Goal: Obtain resource: Download file/media

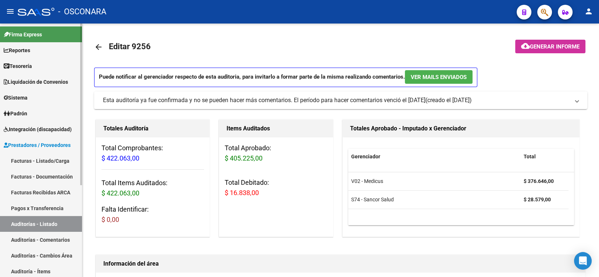
click at [28, 225] on link "Auditorías - Listado" at bounding box center [41, 224] width 82 height 16
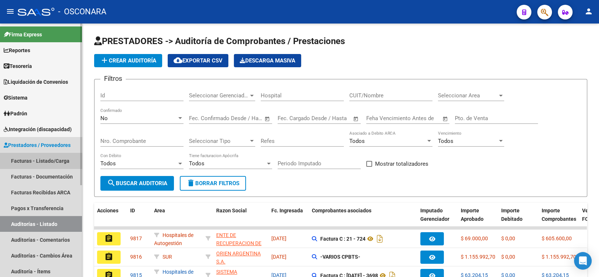
click at [30, 163] on link "Facturas - Listado/Carga" at bounding box center [41, 161] width 82 height 16
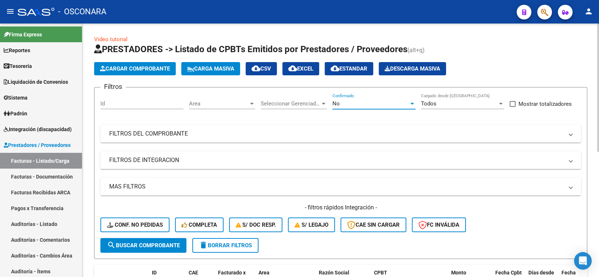
click at [343, 106] on div "No" at bounding box center [371, 103] width 77 height 7
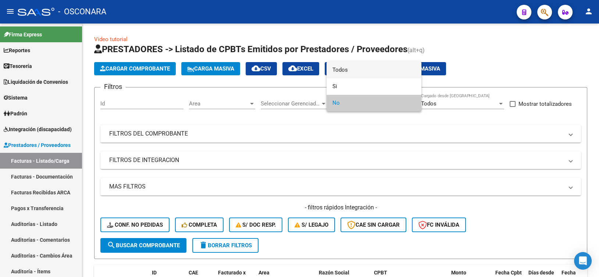
click at [344, 72] on span "Todos" at bounding box center [374, 70] width 83 height 17
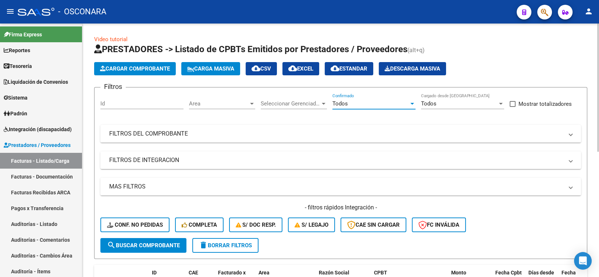
click at [298, 143] on div "Filtros Id Area Area Seleccionar Gerenciador Seleccionar Gerenciador Todos Conf…" at bounding box center [340, 165] width 481 height 145
click at [300, 142] on mat-expansion-panel-header "FILTROS DEL COMPROBANTE" at bounding box center [340, 134] width 481 height 18
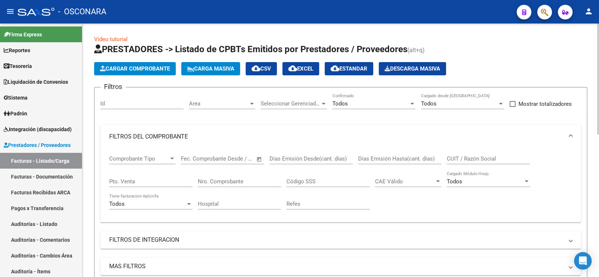
click at [135, 180] on input "Pto. Venta" at bounding box center [150, 181] width 83 height 7
type input "1"
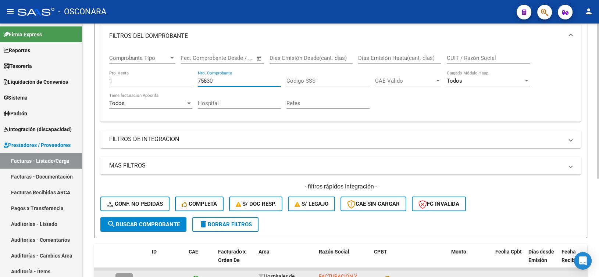
scroll to position [147, 0]
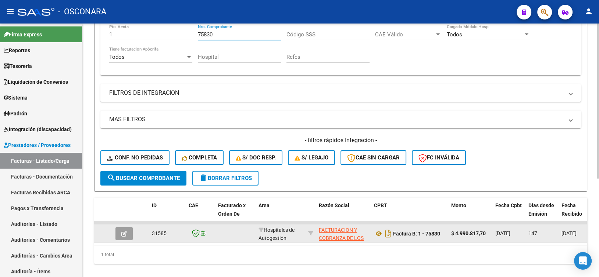
type input "75830"
click at [128, 234] on button "button" at bounding box center [124, 233] width 17 height 13
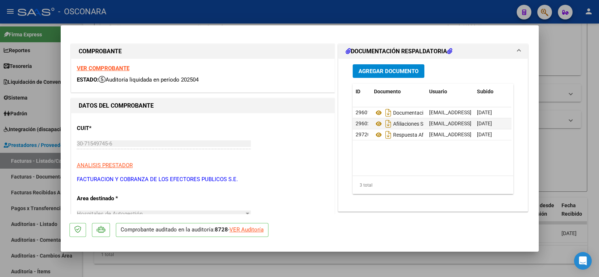
drag, startPoint x: 253, startPoint y: 229, endPoint x: 256, endPoint y: 231, distance: 4.0
click at [253, 229] on div "VER Auditoría" at bounding box center [247, 230] width 34 height 8
type input "$ 0,00"
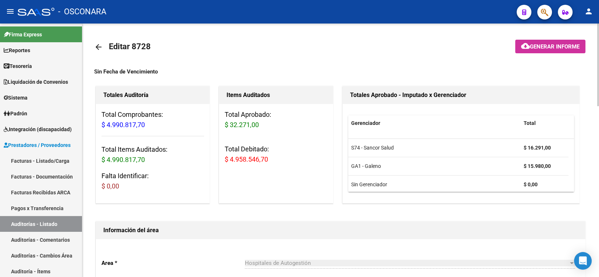
click at [137, 46] on span "Editar 8728" at bounding box center [130, 46] width 42 height 9
copy h1 "8728"
click at [533, 48] on span "Generar informe" at bounding box center [555, 46] width 50 height 7
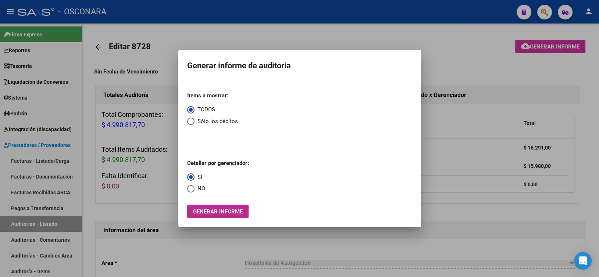
click at [216, 206] on button "Generar informe" at bounding box center [217, 212] width 61 height 14
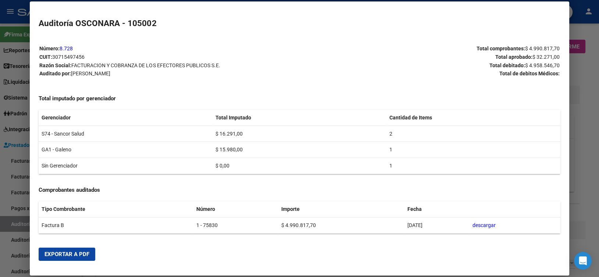
click at [72, 247] on mat-dialog-actions "Exportar a PDF" at bounding box center [300, 254] width 522 height 25
click at [70, 255] on span "Exportar a PDF" at bounding box center [67, 254] width 45 height 7
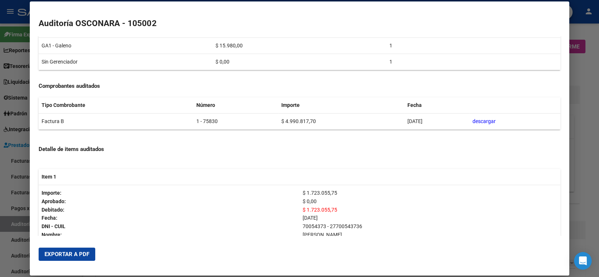
scroll to position [110, 0]
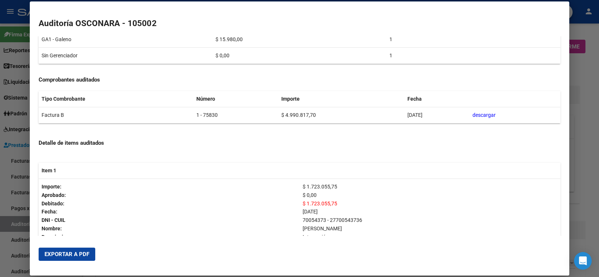
click at [577, 150] on div at bounding box center [299, 138] width 599 height 277
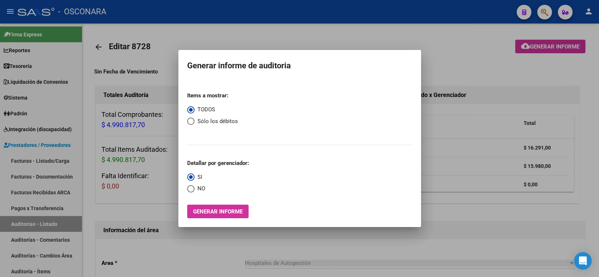
drag, startPoint x: 211, startPoint y: 43, endPoint x: 121, endPoint y: 38, distance: 89.9
click at [207, 43] on div at bounding box center [299, 138] width 599 height 277
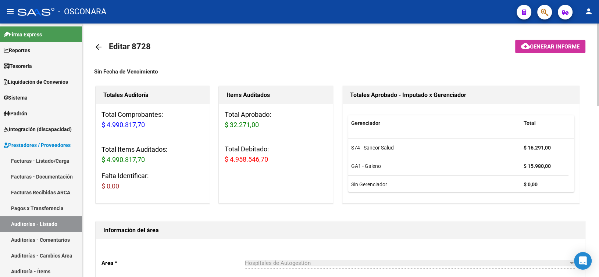
click at [102, 50] on mat-icon "arrow_back" at bounding box center [98, 47] width 9 height 9
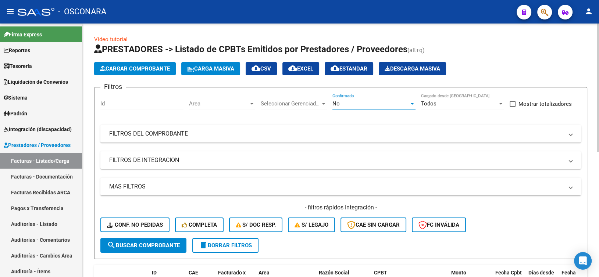
click at [347, 104] on div "No" at bounding box center [371, 103] width 77 height 7
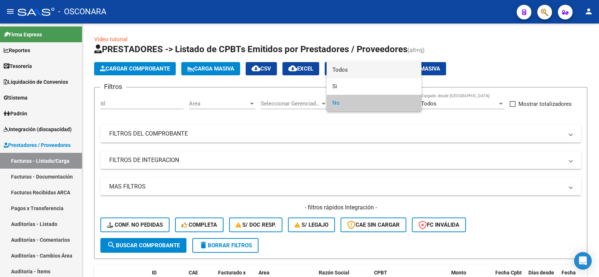
click at [351, 74] on span "Todos" at bounding box center [374, 70] width 83 height 17
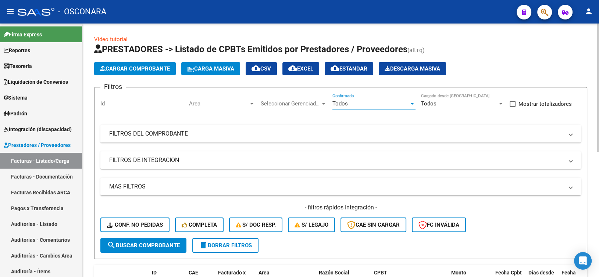
click at [303, 128] on mat-expansion-panel-header "FILTROS DEL COMPROBANTE" at bounding box center [340, 134] width 481 height 18
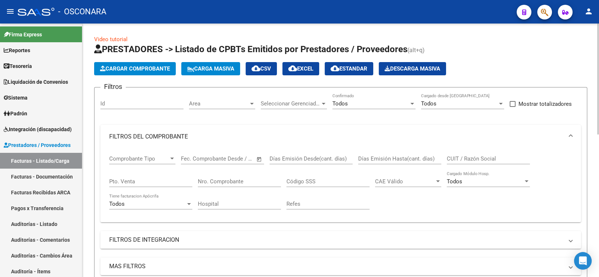
click at [214, 184] on input "Nro. Comprobante" at bounding box center [239, 181] width 83 height 7
type input "6"
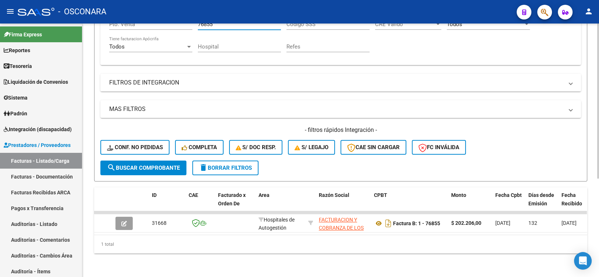
scroll to position [161, 0]
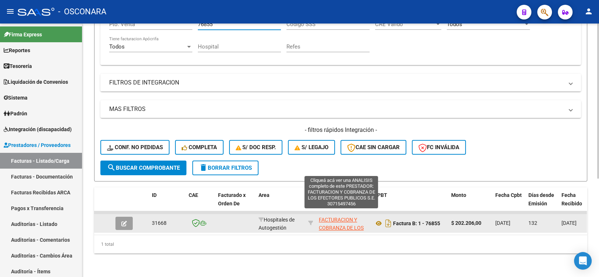
type input "76855"
click at [329, 217] on span "FACTURACION Y COBRANZA DE LOS EFECTORES PUBLICOS S.E." at bounding box center [341, 232] width 45 height 31
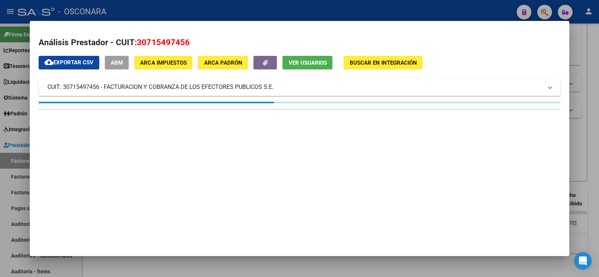
click at [227, 10] on div at bounding box center [299, 138] width 599 height 277
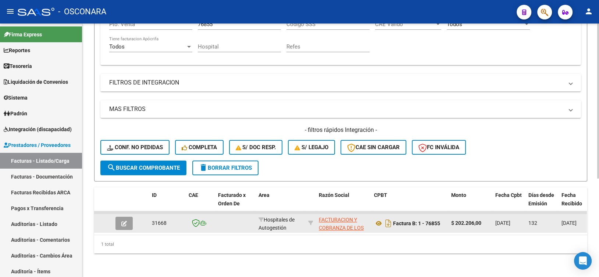
click at [124, 221] on icon "button" at bounding box center [124, 224] width 6 height 6
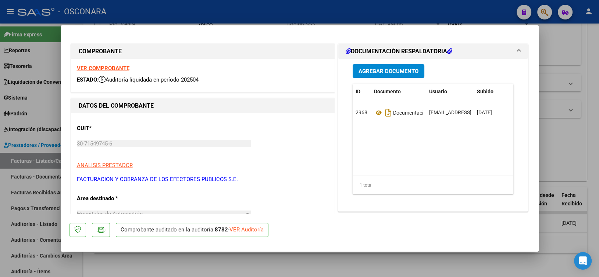
click at [240, 232] on div "VER Auditoría" at bounding box center [247, 230] width 34 height 8
type input "$ 0,00"
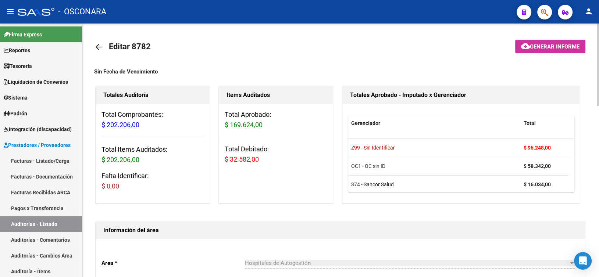
click at [141, 45] on span "Editar 8782" at bounding box center [130, 46] width 42 height 9
copy h1 "8782"
click at [531, 52] on button "cloud_download Generar informe" at bounding box center [550, 47] width 70 height 14
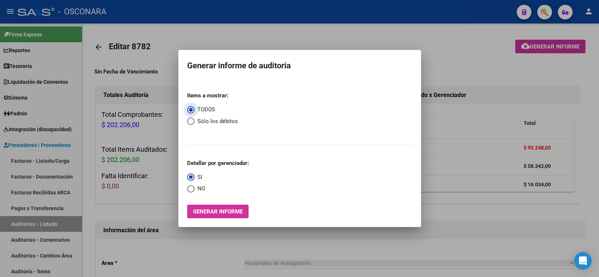
click at [209, 208] on span "Generar informe" at bounding box center [218, 211] width 50 height 7
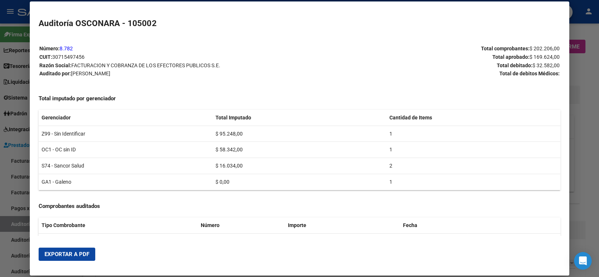
click at [71, 252] on span "Exportar a PDF" at bounding box center [67, 254] width 45 height 7
click at [589, 122] on div at bounding box center [299, 138] width 599 height 277
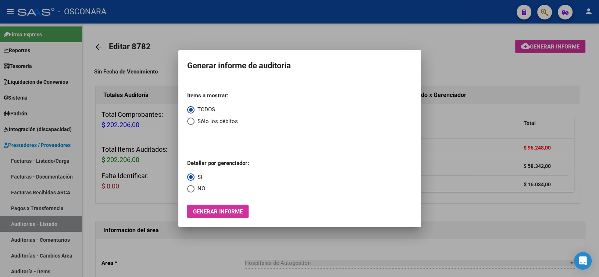
click at [423, 68] on div at bounding box center [299, 138] width 599 height 277
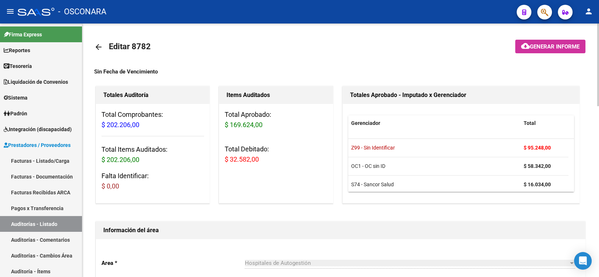
click at [94, 52] on link "arrow_back" at bounding box center [101, 46] width 15 height 17
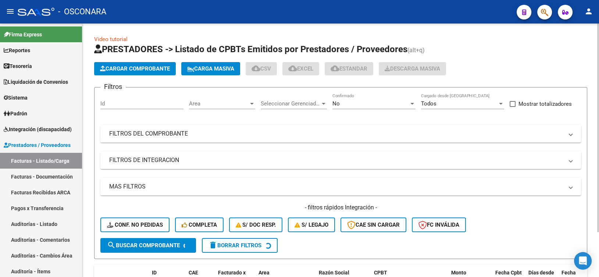
click at [343, 106] on div "No" at bounding box center [371, 103] width 77 height 7
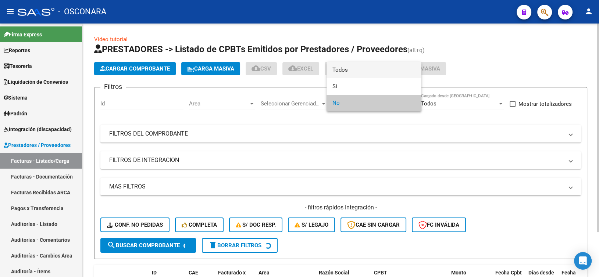
click at [340, 74] on span "Todos" at bounding box center [374, 70] width 83 height 17
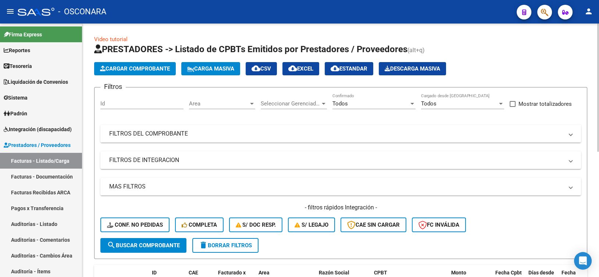
click at [272, 133] on mat-panel-title "FILTROS DEL COMPROBANTE" at bounding box center [336, 134] width 454 height 8
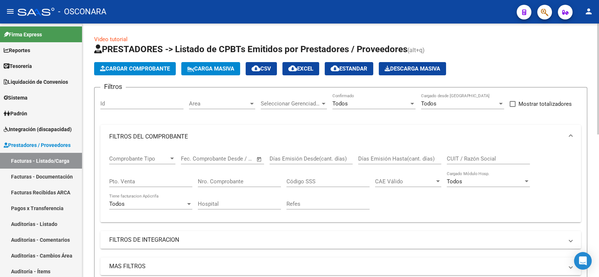
click at [196, 183] on div "Comprobante Tipo Comprobante Tipo Start date – End date Fec. Comprobante Desde …" at bounding box center [340, 183] width 463 height 68
click at [227, 183] on input "Nro. Comprobante" at bounding box center [239, 181] width 83 height 7
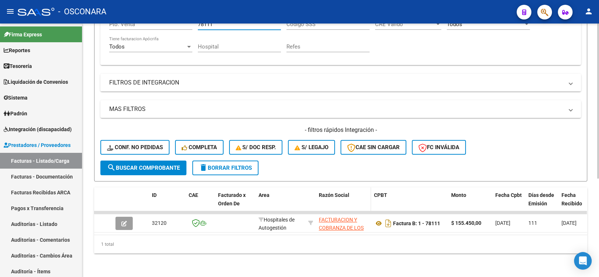
scroll to position [161, 0]
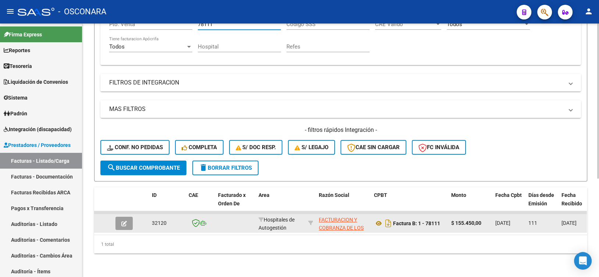
type input "78111"
click at [116, 220] on button "button" at bounding box center [124, 223] width 17 height 13
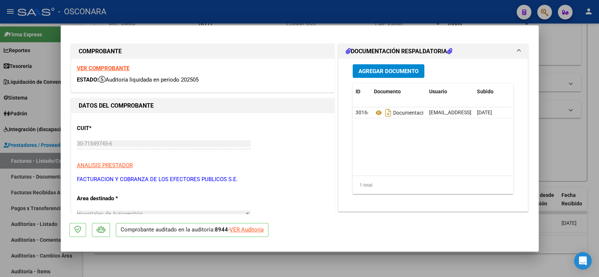
click at [235, 229] on div "VER Auditoría" at bounding box center [247, 230] width 34 height 8
type input "$ 0,00"
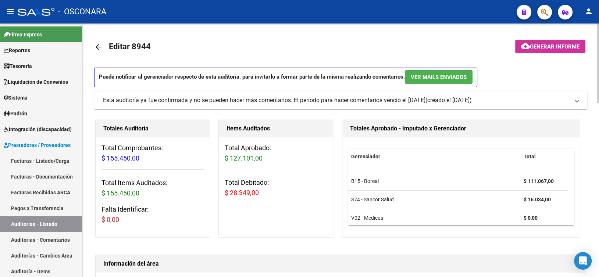
click at [141, 49] on span "Editar 8944" at bounding box center [130, 46] width 42 height 9
copy h1 "8944"
click at [537, 52] on button "cloud_download Generar informe" at bounding box center [550, 47] width 70 height 14
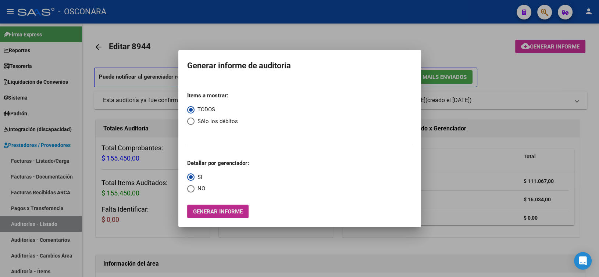
click at [214, 215] on span "Generar informe" at bounding box center [218, 212] width 50 height 7
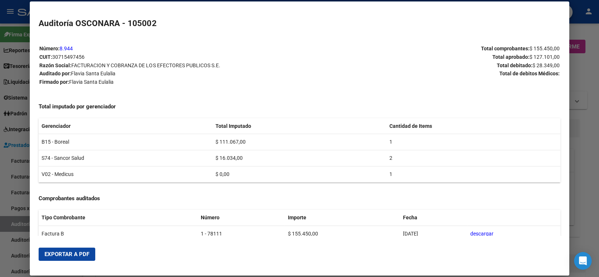
click at [67, 252] on span "Exportar a PDF" at bounding box center [67, 254] width 45 height 7
click at [589, 145] on div at bounding box center [299, 138] width 599 height 277
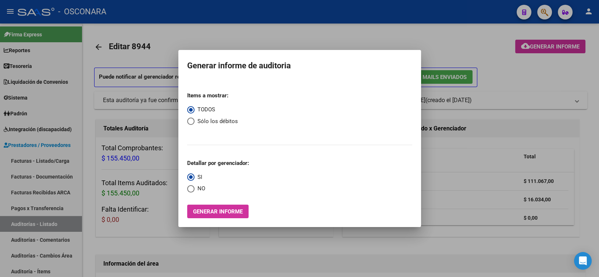
click at [168, 41] on div at bounding box center [299, 138] width 599 height 277
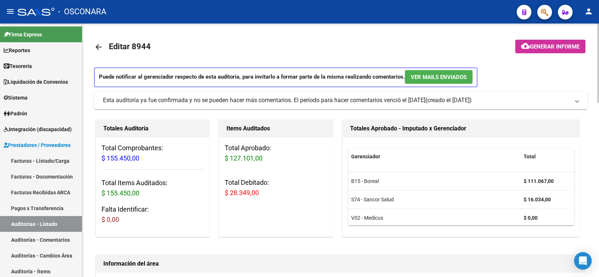
click at [100, 47] on mat-icon "arrow_back" at bounding box center [98, 47] width 9 height 9
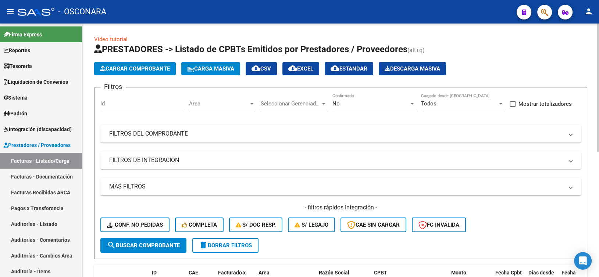
click at [344, 106] on div "No" at bounding box center [371, 103] width 77 height 7
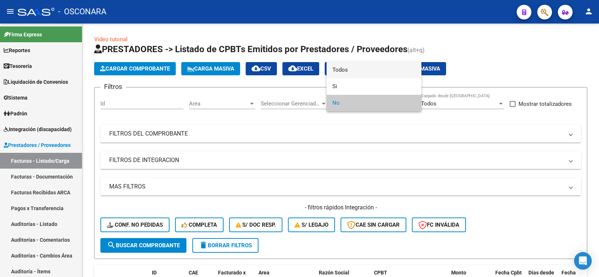
click at [339, 70] on span "Todos" at bounding box center [374, 70] width 83 height 17
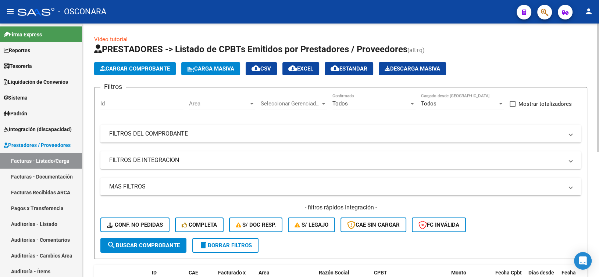
click at [193, 139] on mat-expansion-panel-header "FILTROS DEL COMPROBANTE" at bounding box center [340, 134] width 481 height 18
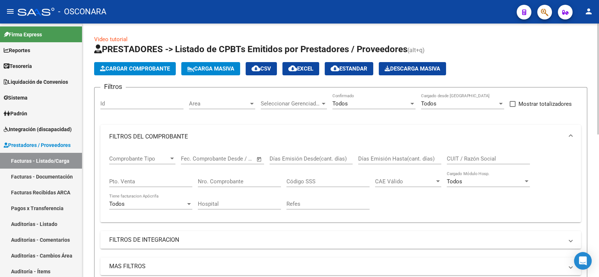
click at [217, 182] on input "Nro. Comprobante" at bounding box center [239, 181] width 83 height 7
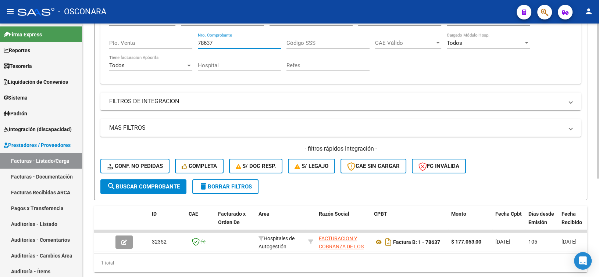
scroll to position [147, 0]
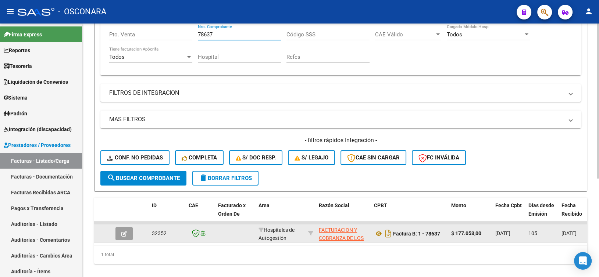
type input "78637"
click at [126, 235] on icon "button" at bounding box center [124, 234] width 6 height 6
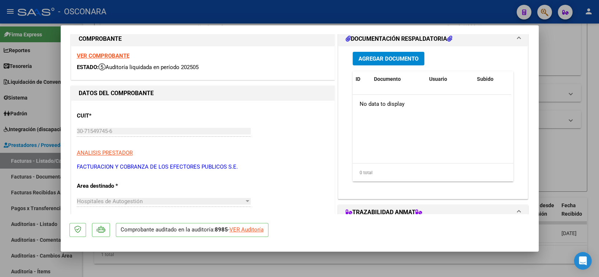
scroll to position [0, 0]
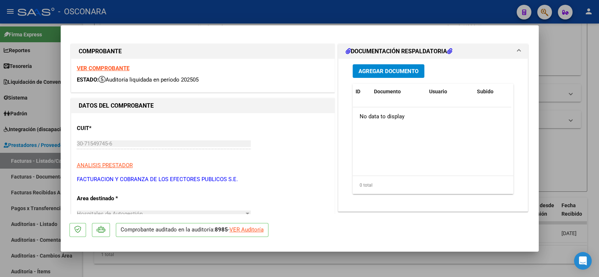
click at [254, 231] on div "VER Auditoría" at bounding box center [247, 230] width 34 height 8
type input "$ 0,00"
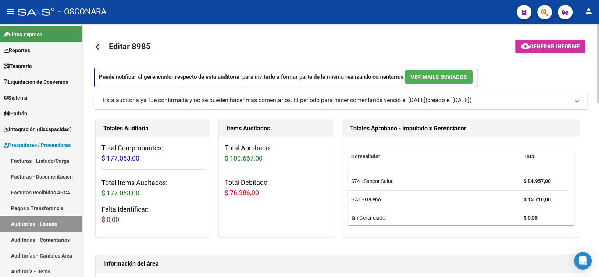
click at [532, 47] on span "Generar informe" at bounding box center [555, 46] width 50 height 7
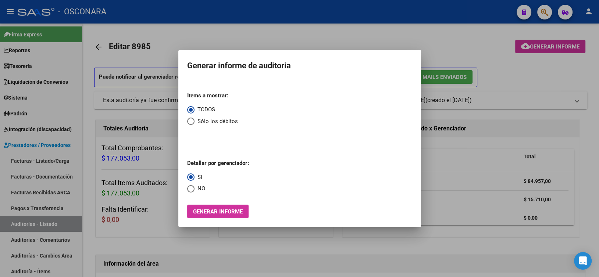
click at [164, 47] on div at bounding box center [299, 138] width 599 height 277
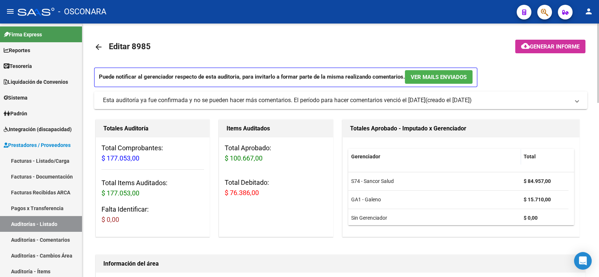
click at [144, 47] on span "Editar 8985" at bounding box center [130, 46] width 42 height 9
copy h1 "8985"
click at [529, 42] on button "cloud_download Generar informe" at bounding box center [550, 47] width 70 height 14
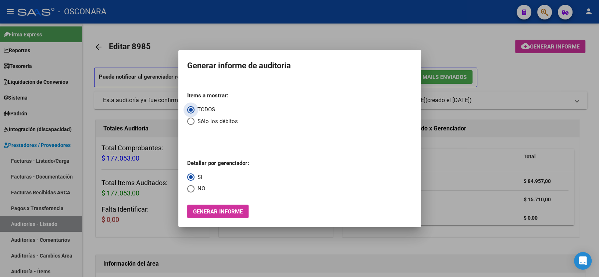
click at [238, 212] on span "Generar informe" at bounding box center [218, 212] width 50 height 7
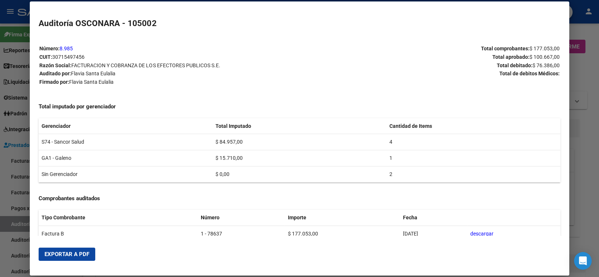
click at [68, 256] on span "Exportar a PDF" at bounding box center [67, 254] width 45 height 7
click at [584, 121] on div at bounding box center [299, 138] width 599 height 277
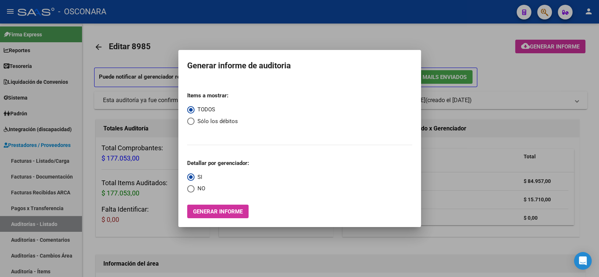
click at [205, 22] on div at bounding box center [299, 138] width 599 height 277
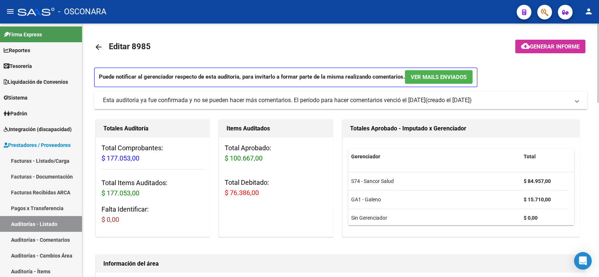
click at [99, 47] on mat-icon "arrow_back" at bounding box center [98, 47] width 9 height 9
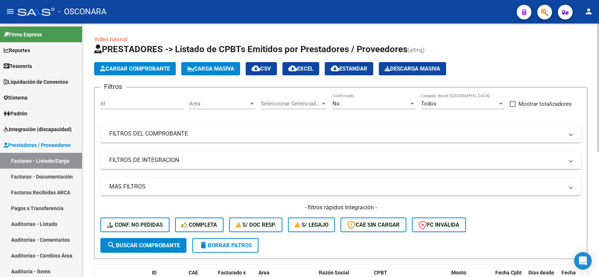
click at [399, 108] on div "No Confirmado" at bounding box center [374, 101] width 83 height 16
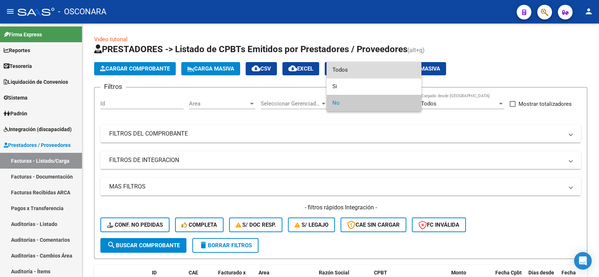
click at [384, 74] on span "Todos" at bounding box center [374, 70] width 83 height 17
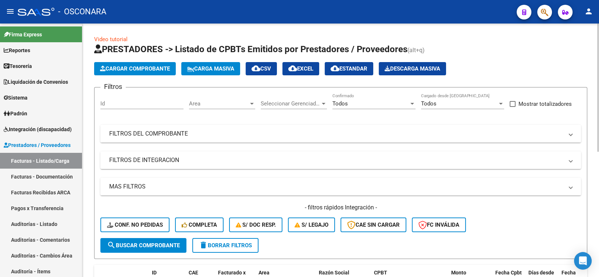
click at [333, 130] on mat-panel-title "FILTROS DEL COMPROBANTE" at bounding box center [336, 134] width 454 height 8
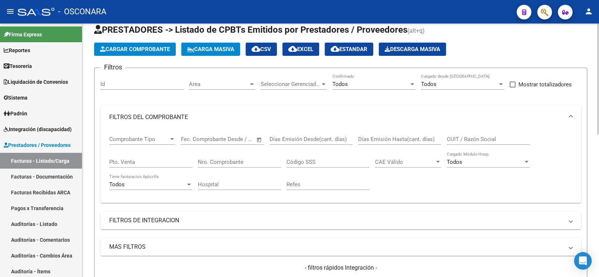
scroll to position [37, 0]
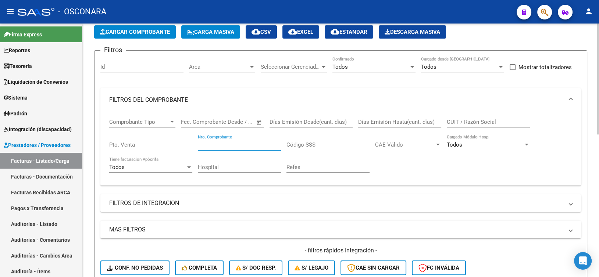
click at [225, 145] on input "Nro. Comprobante" at bounding box center [239, 145] width 83 height 7
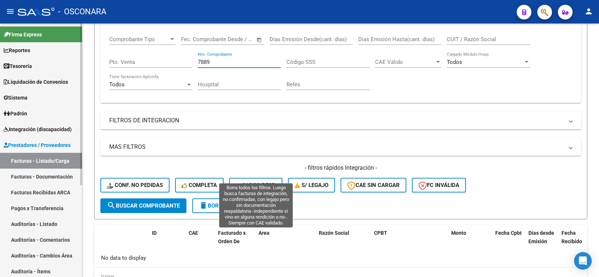
scroll to position [40, 0]
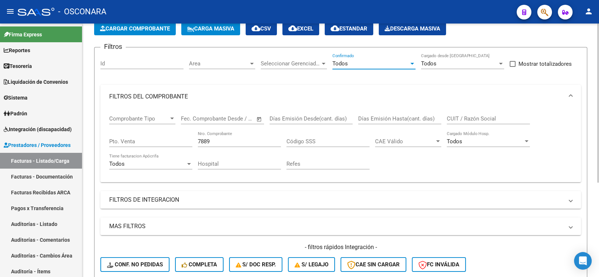
click at [358, 66] on div "Todos" at bounding box center [371, 63] width 77 height 7
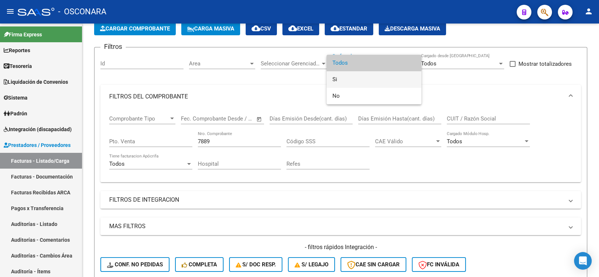
click at [345, 77] on span "Si" at bounding box center [374, 79] width 83 height 17
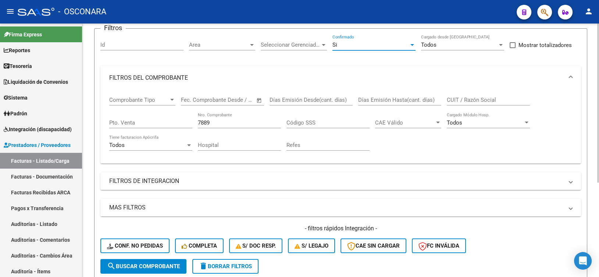
scroll to position [77, 0]
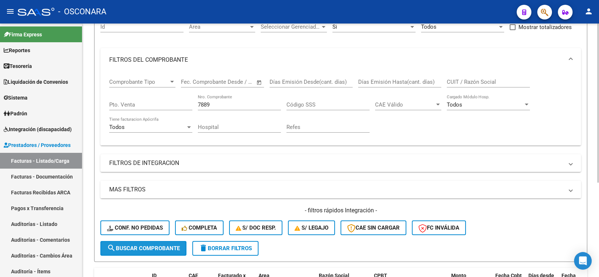
click at [155, 249] on span "search Buscar Comprobante" at bounding box center [143, 248] width 73 height 7
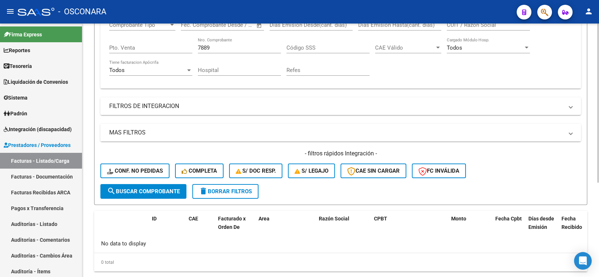
scroll to position [97, 0]
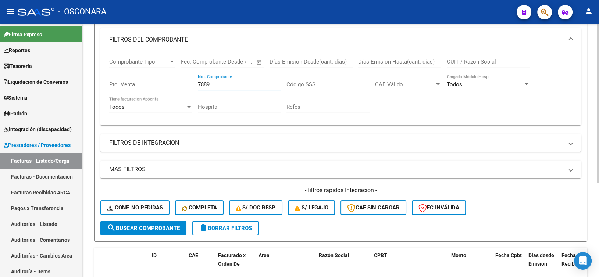
drag, startPoint x: 204, startPoint y: 84, endPoint x: 240, endPoint y: 99, distance: 38.9
click at [204, 84] on input "7889" at bounding box center [239, 84] width 83 height 7
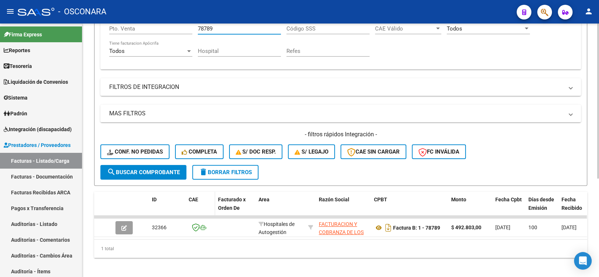
scroll to position [161, 0]
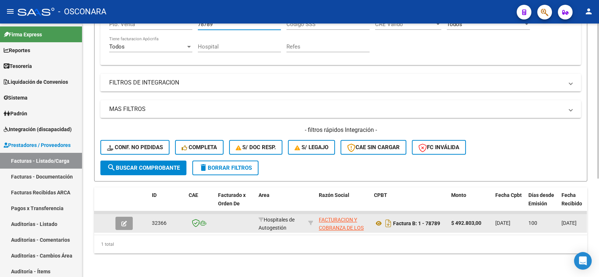
type input "78789"
click at [124, 221] on icon "button" at bounding box center [124, 224] width 6 height 6
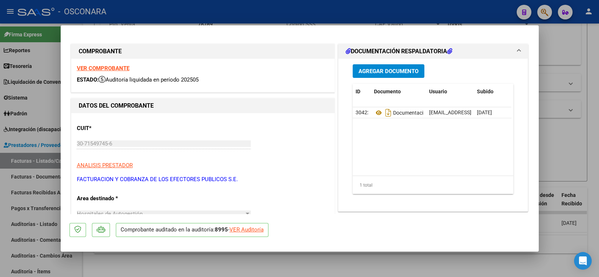
click at [248, 230] on div "VER Auditoría" at bounding box center [247, 230] width 34 height 8
type input "$ 0,00"
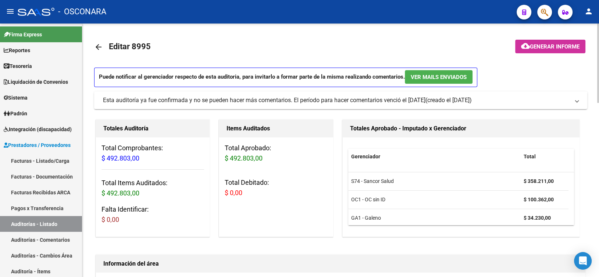
click at [96, 45] on mat-icon "arrow_back" at bounding box center [98, 47] width 9 height 9
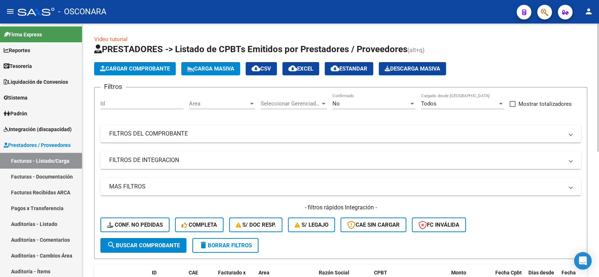
click at [338, 105] on span "No" at bounding box center [336, 103] width 7 height 7
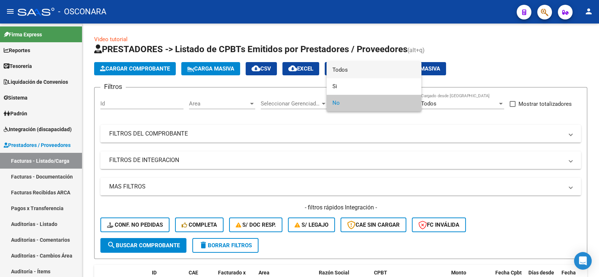
click at [346, 72] on span "Todos" at bounding box center [374, 70] width 83 height 17
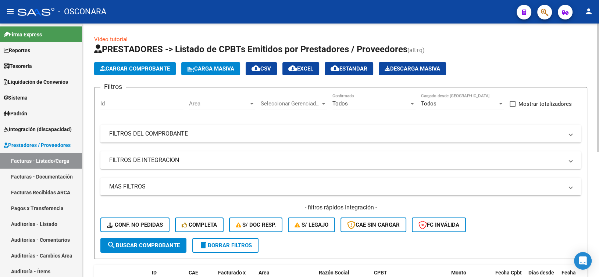
click at [315, 132] on mat-panel-title "FILTROS DEL COMPROBANTE" at bounding box center [336, 134] width 454 height 8
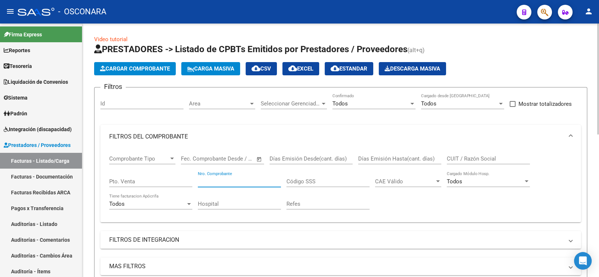
click at [229, 181] on input "Nro. Comprobante" at bounding box center [239, 181] width 83 height 7
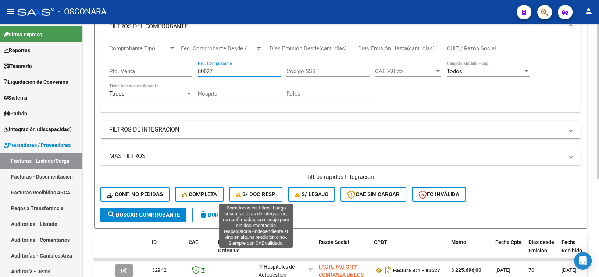
scroll to position [147, 0]
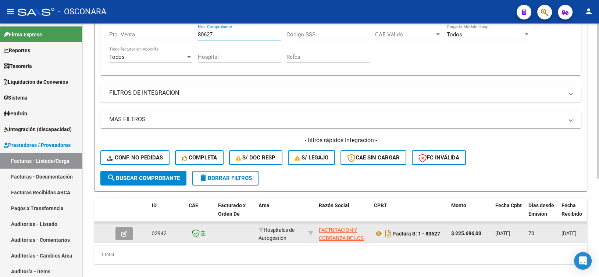
type input "80627"
click at [124, 237] on button "button" at bounding box center [124, 233] width 17 height 13
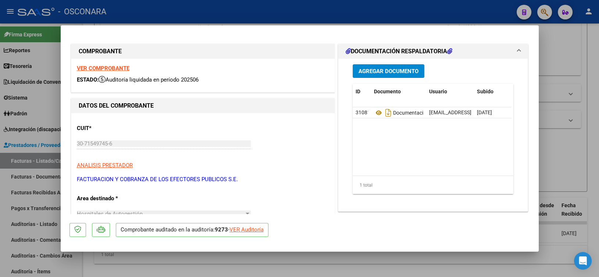
click at [251, 231] on div "VER Auditoría" at bounding box center [247, 230] width 34 height 8
type input "$ 0,00"
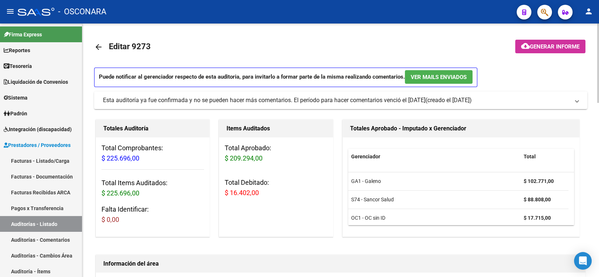
click at [146, 45] on span "Editar 9273" at bounding box center [130, 46] width 42 height 9
copy h1 "9273"
click at [533, 49] on span "Generar informe" at bounding box center [555, 46] width 50 height 7
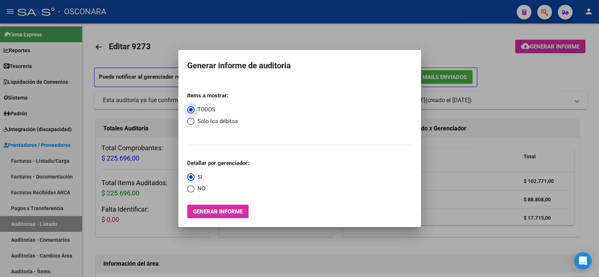
click at [220, 207] on button "Generar informe" at bounding box center [217, 212] width 61 height 14
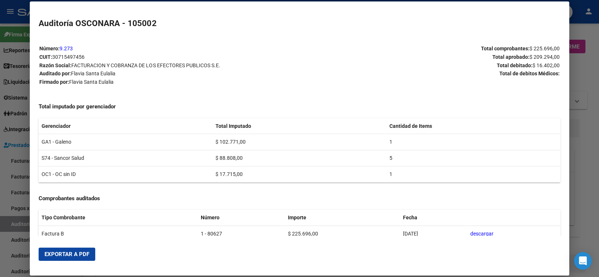
click at [82, 258] on button "Exportar a PDF" at bounding box center [67, 254] width 57 height 13
click at [571, 99] on div at bounding box center [299, 138] width 599 height 277
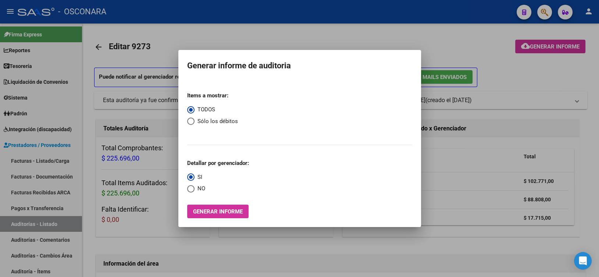
click at [227, 42] on div at bounding box center [299, 138] width 599 height 277
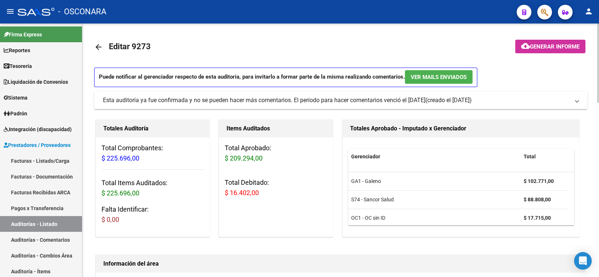
click at [97, 43] on mat-icon "arrow_back" at bounding box center [98, 47] width 9 height 9
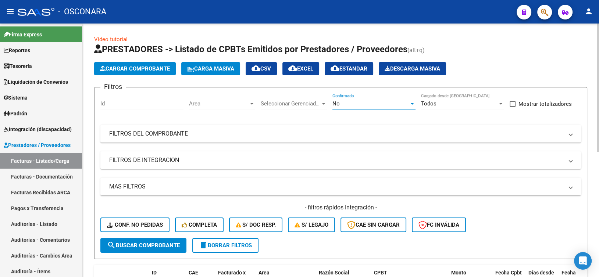
click at [358, 103] on div "No" at bounding box center [371, 103] width 77 height 7
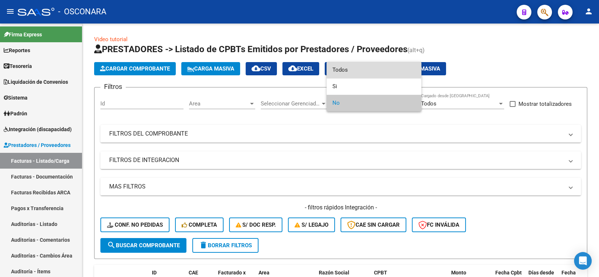
click at [356, 69] on span "Todos" at bounding box center [374, 70] width 83 height 17
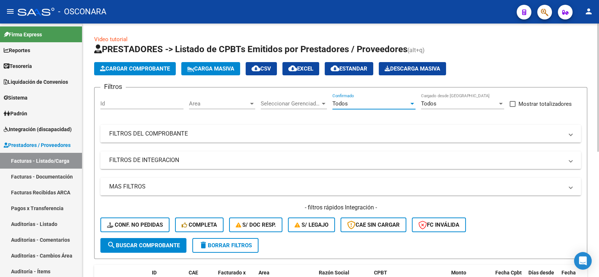
click at [321, 136] on mat-panel-title "FILTROS DEL COMPROBANTE" at bounding box center [336, 134] width 454 height 8
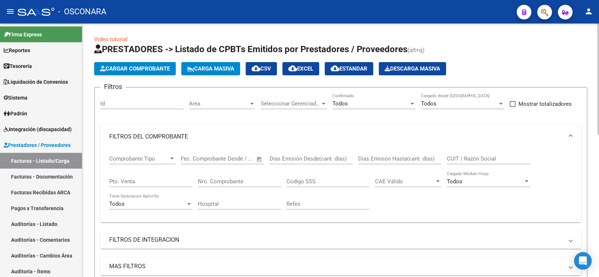
click at [239, 184] on input "Nro. Comprobante" at bounding box center [239, 181] width 83 height 7
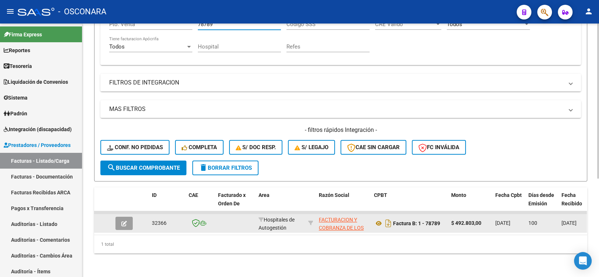
scroll to position [161, 0]
type input "78789"
click at [123, 221] on icon "button" at bounding box center [124, 224] width 6 height 6
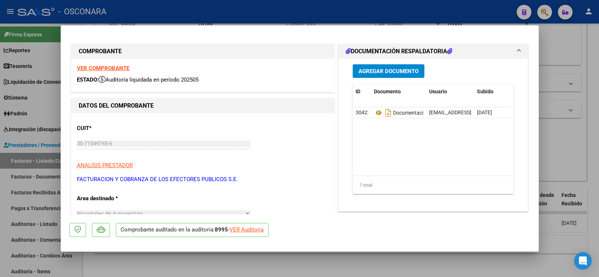
click at [245, 233] on div "VER Auditoría" at bounding box center [247, 230] width 34 height 8
type input "$ 0,00"
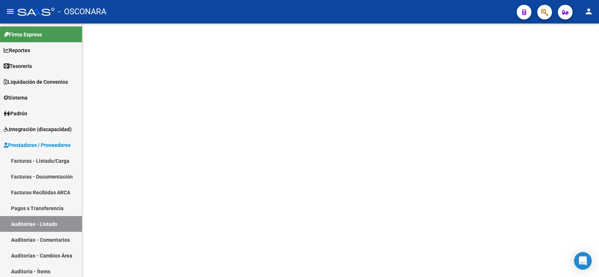
click at [246, 228] on mat-sidenav-content at bounding box center [340, 151] width 517 height 254
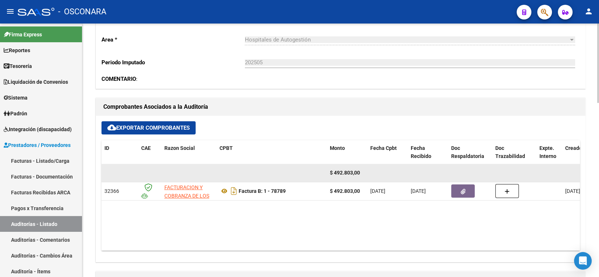
scroll to position [258, 0]
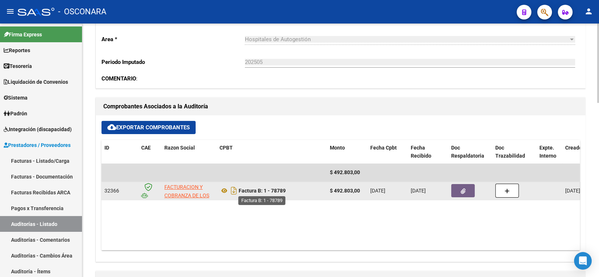
click at [284, 192] on strong "Factura B: 1 - 78789" at bounding box center [262, 191] width 47 height 6
drag, startPoint x: 287, startPoint y: 191, endPoint x: 263, endPoint y: 192, distance: 24.0
click at [263, 192] on div "Factura B: 1 - 78789" at bounding box center [272, 191] width 104 height 12
copy strong "1 - 78789"
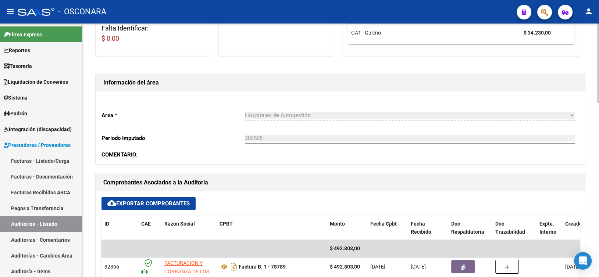
scroll to position [74, 0]
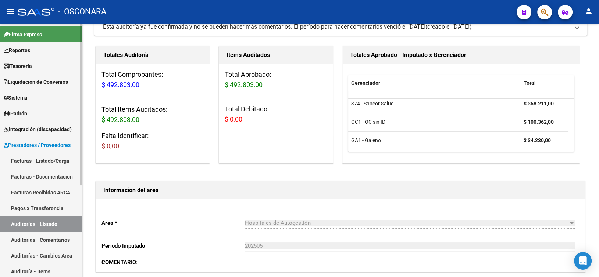
click at [43, 125] on span "Integración (discapacidad)" at bounding box center [38, 129] width 68 height 8
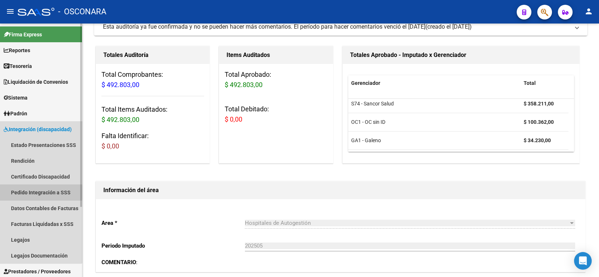
click at [28, 192] on link "Pedido Integración a SSS" at bounding box center [41, 193] width 82 height 16
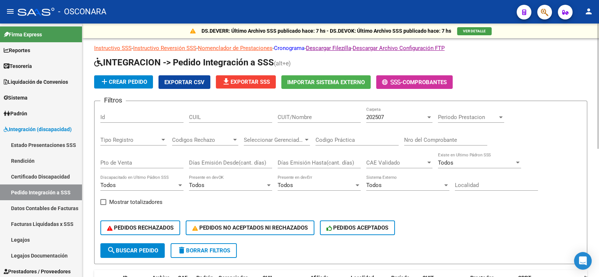
click at [300, 45] on link "Cronograma" at bounding box center [289, 48] width 31 height 7
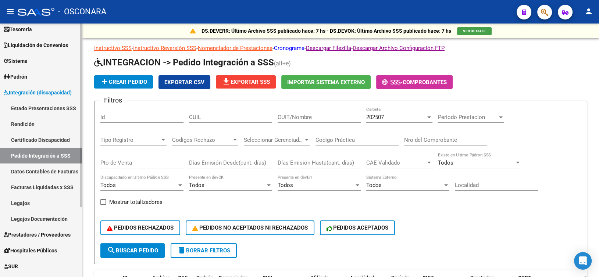
scroll to position [74, 0]
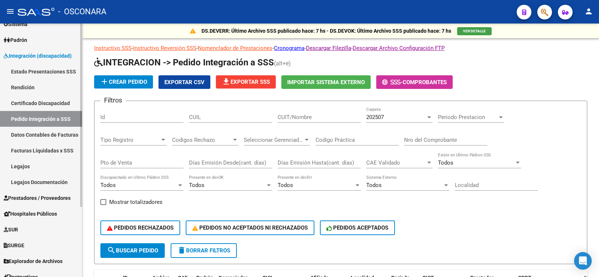
click at [36, 130] on link "Datos Contables de Facturas" at bounding box center [41, 135] width 82 height 16
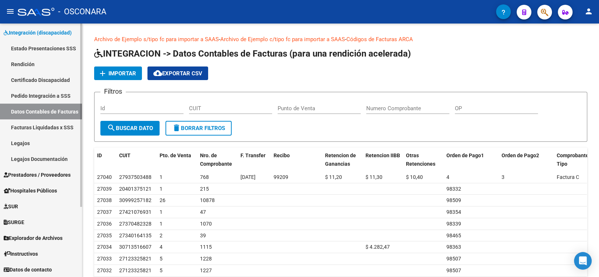
click at [53, 173] on span "Prestadores / Proveedores" at bounding box center [37, 175] width 67 height 8
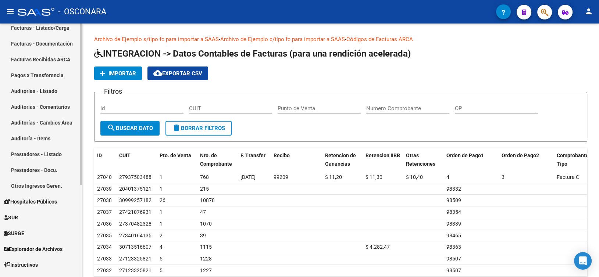
scroll to position [96, 0]
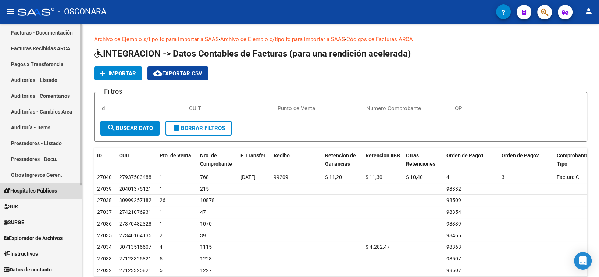
click at [49, 188] on span "Hospitales Públicos" at bounding box center [30, 191] width 53 height 8
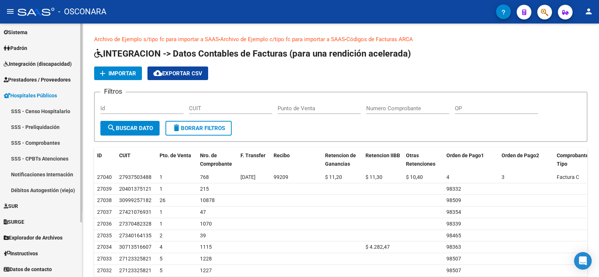
scroll to position [65, 0]
click at [57, 68] on link "Integración (discapacidad)" at bounding box center [41, 64] width 82 height 16
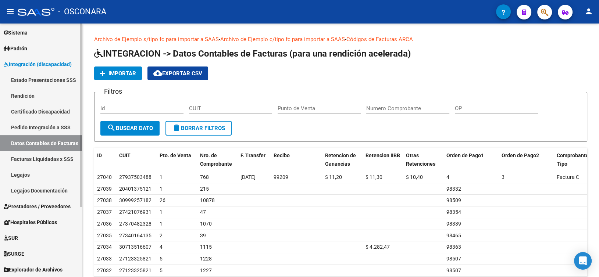
drag, startPoint x: 40, startPoint y: 128, endPoint x: 38, endPoint y: 139, distance: 11.3
click at [40, 129] on link "Pedido Integración a SSS" at bounding box center [41, 128] width 82 height 16
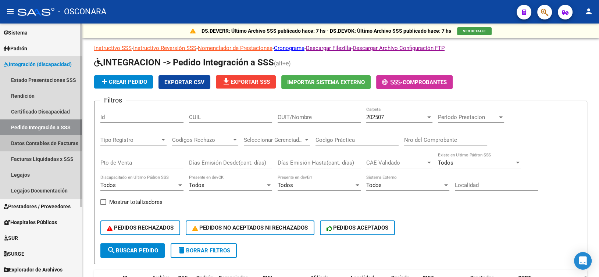
click at [39, 141] on link "Datos Contables de Facturas" at bounding box center [41, 143] width 82 height 16
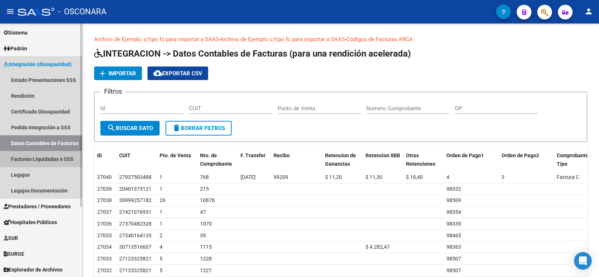
click at [48, 156] on link "Facturas Liquidadas x SSS" at bounding box center [41, 159] width 82 height 16
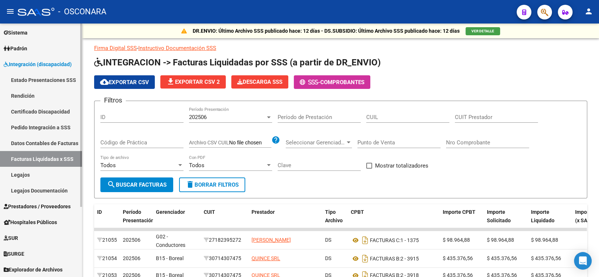
scroll to position [97, 0]
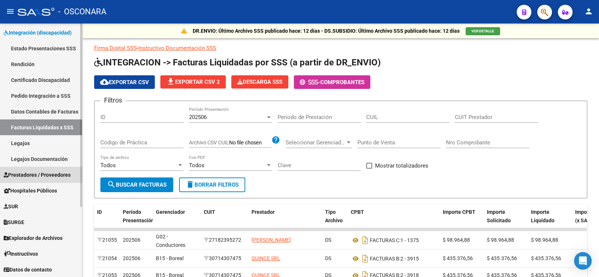
click at [52, 172] on span "Prestadores / Proveedores" at bounding box center [37, 175] width 67 height 8
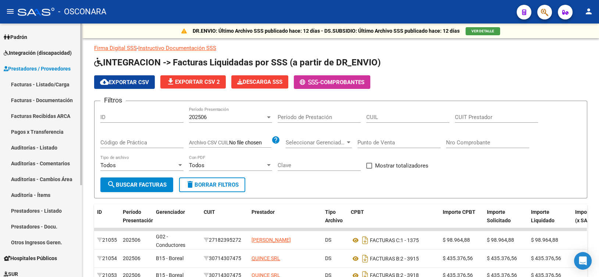
scroll to position [60, 0]
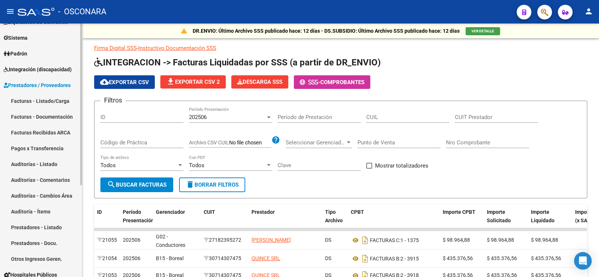
click at [57, 104] on link "Facturas - Listado/Carga" at bounding box center [41, 101] width 82 height 16
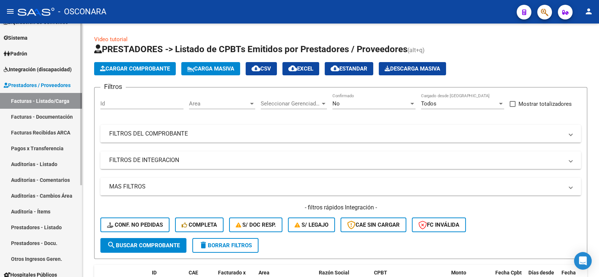
click at [56, 102] on link "Facturas - Listado/Carga" at bounding box center [41, 101] width 82 height 16
click at [221, 109] on div "Area Area" at bounding box center [222, 104] width 66 height 23
click at [223, 107] on div "Area Area" at bounding box center [222, 101] width 66 height 16
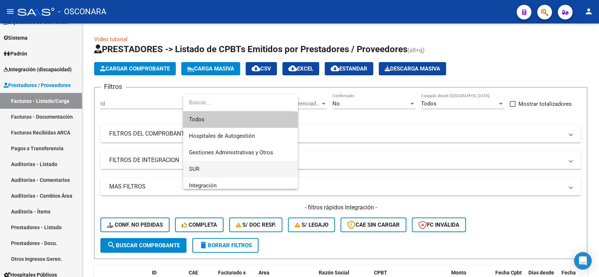
scroll to position [37, 0]
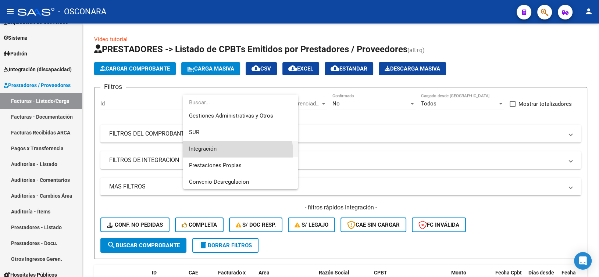
click at [227, 152] on span "Integración" at bounding box center [240, 149] width 103 height 17
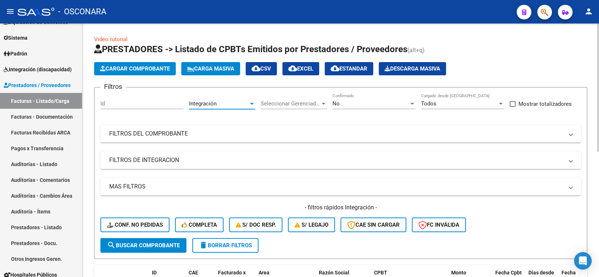
click at [349, 106] on div "No" at bounding box center [371, 103] width 77 height 7
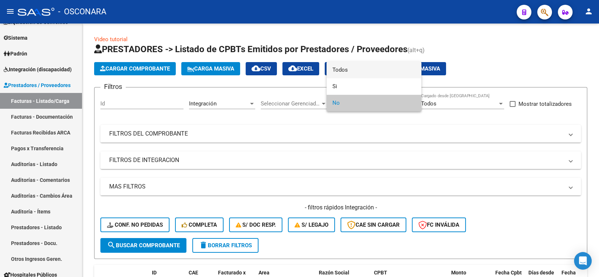
click at [351, 73] on span "Todos" at bounding box center [374, 70] width 83 height 17
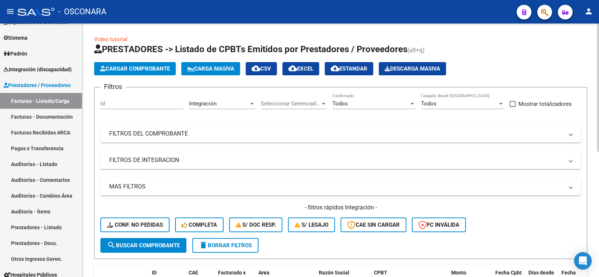
click at [198, 133] on mat-panel-title "FILTROS DEL COMPROBANTE" at bounding box center [336, 134] width 454 height 8
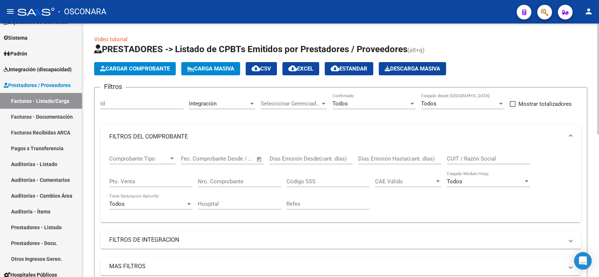
click at [182, 142] on mat-expansion-panel-header "FILTROS DEL COMPROBANTE" at bounding box center [340, 137] width 481 height 24
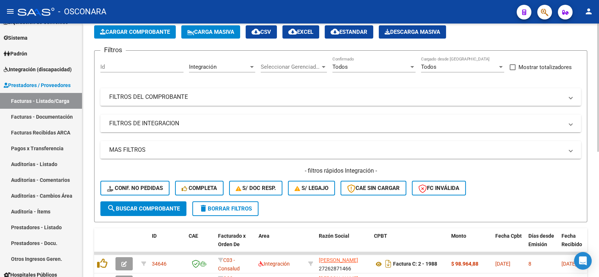
click at [183, 129] on mat-expansion-panel-header "FILTROS DE INTEGRACION" at bounding box center [340, 124] width 481 height 18
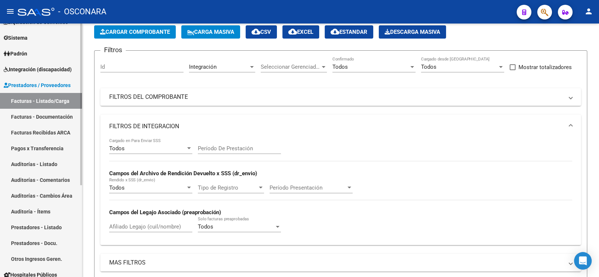
click at [31, 103] on link "Facturas - Listado/Carga" at bounding box center [41, 101] width 82 height 16
click at [231, 67] on div "Integración" at bounding box center [219, 67] width 60 height 7
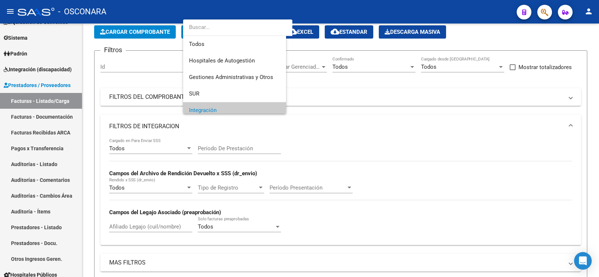
scroll to position [44, 0]
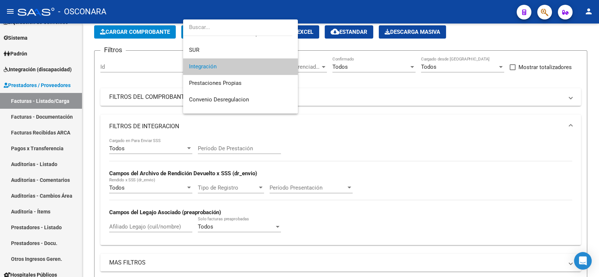
click at [226, 64] on span "Integración" at bounding box center [240, 66] width 103 height 17
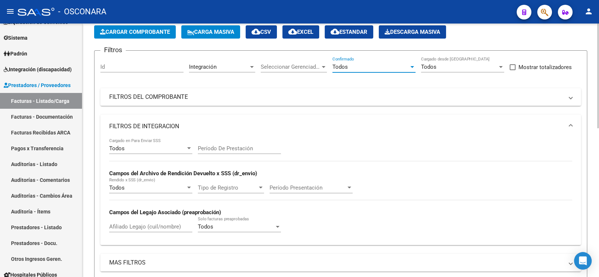
click at [342, 68] on span "Todos" at bounding box center [340, 67] width 15 height 7
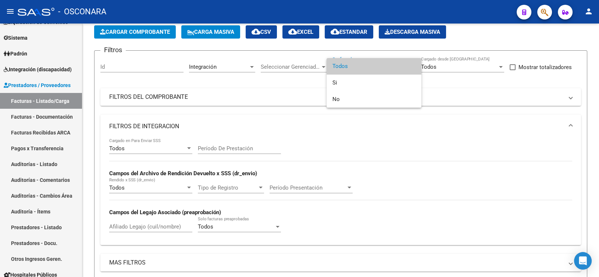
click at [343, 69] on span "Todos" at bounding box center [374, 66] width 83 height 17
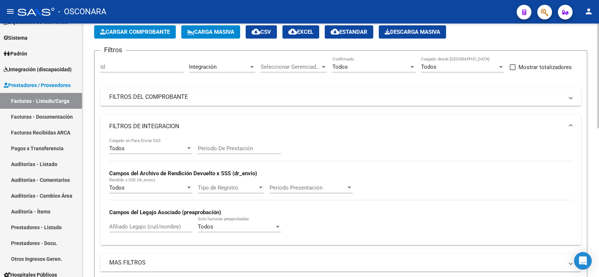
click at [178, 105] on mat-expansion-panel-header "FILTROS DEL COMPROBANTE" at bounding box center [340, 97] width 481 height 18
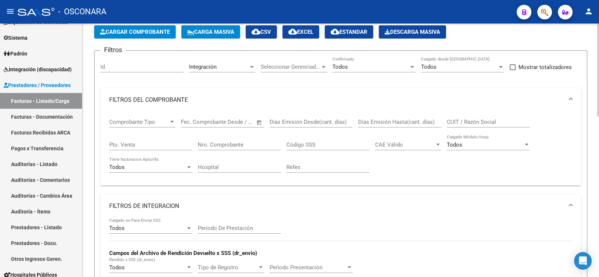
click at [182, 107] on mat-expansion-panel-header "FILTROS DEL COMPROBANTE" at bounding box center [340, 100] width 481 height 24
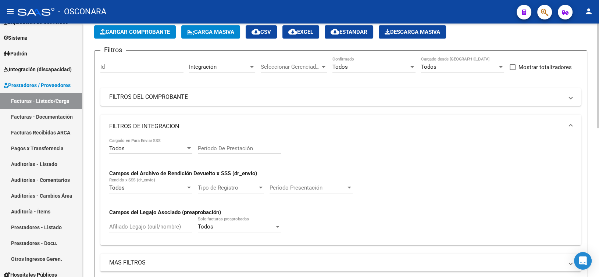
click at [283, 187] on span "Período Presentación" at bounding box center [308, 188] width 77 height 7
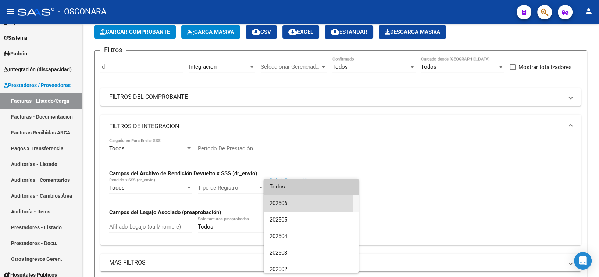
click at [279, 205] on span "202506" at bounding box center [311, 203] width 83 height 17
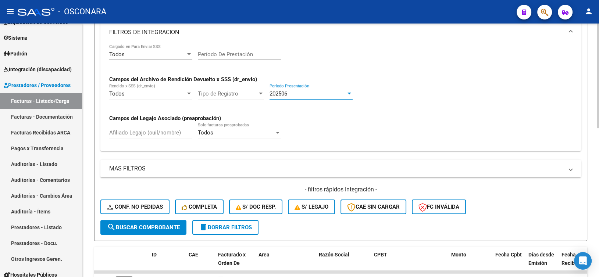
scroll to position [147, 0]
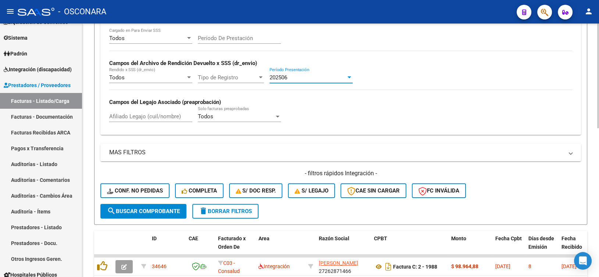
click at [141, 209] on span "search Buscar Comprobante" at bounding box center [143, 211] width 73 height 7
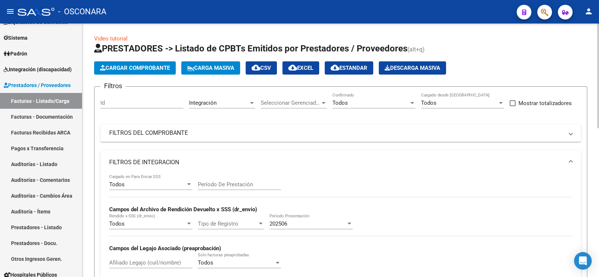
scroll to position [0, 0]
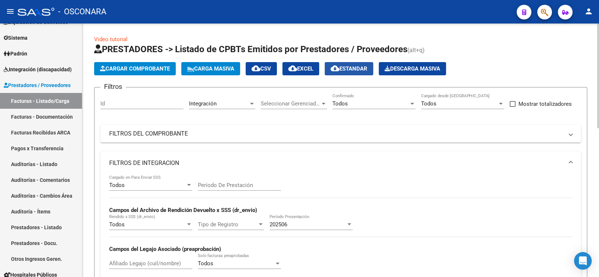
click at [362, 69] on span "cloud_download Estandar" at bounding box center [349, 68] width 37 height 7
